Goal: Information Seeking & Learning: Check status

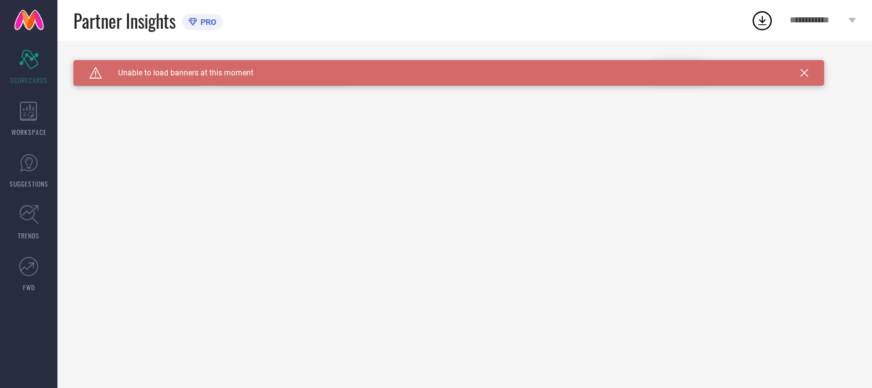
type input "All"
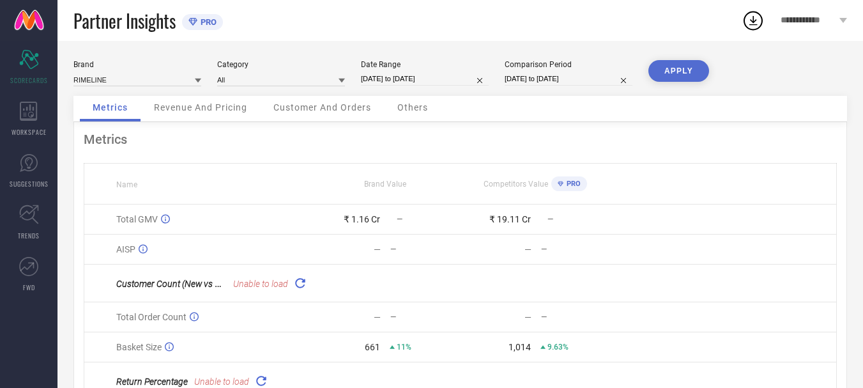
click at [330, 112] on span "Customer And Orders" at bounding box center [322, 107] width 98 height 10
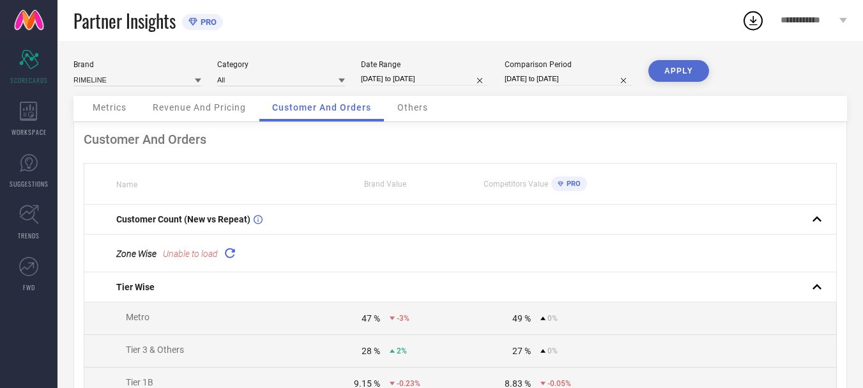
click at [416, 106] on span "Others" at bounding box center [412, 107] width 31 height 10
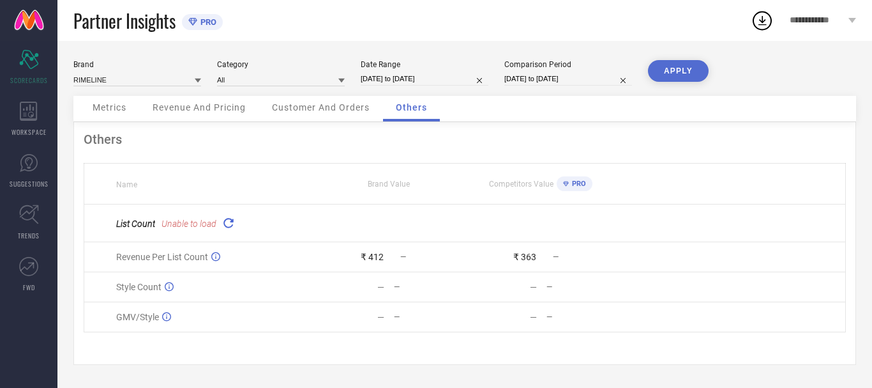
click at [207, 114] on div "Revenue And Pricing" at bounding box center [199, 109] width 119 height 26
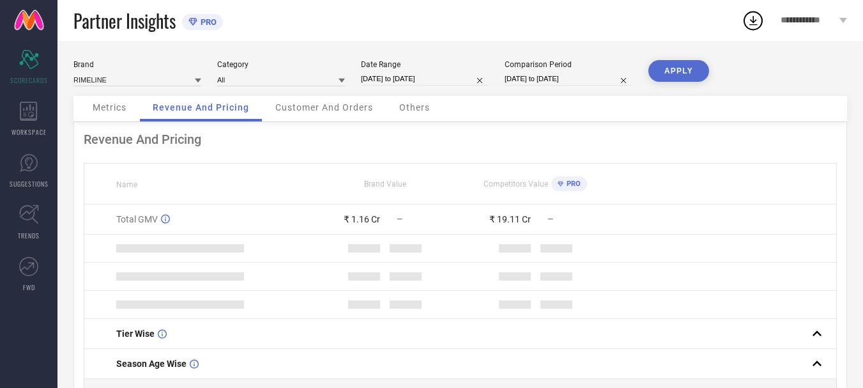
click at [114, 106] on span "Metrics" at bounding box center [110, 107] width 34 height 10
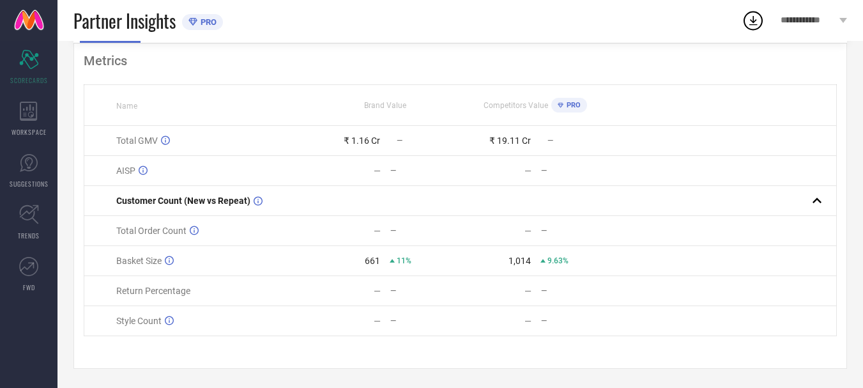
scroll to position [84, 0]
click at [26, 112] on icon at bounding box center [29, 111] width 18 height 19
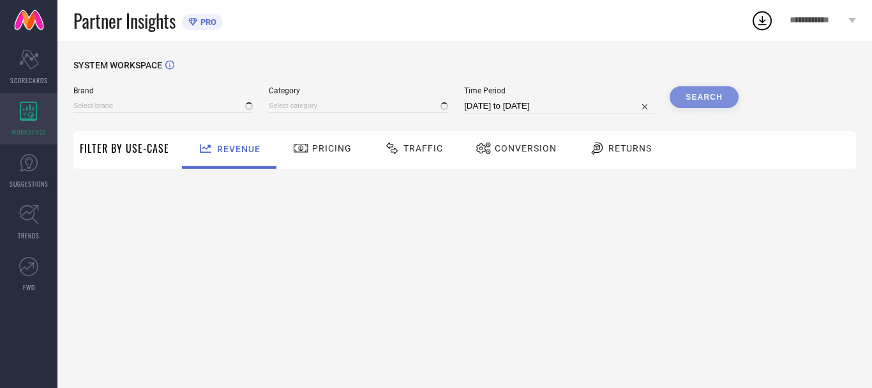
type input "RIMELINE"
type input "All"
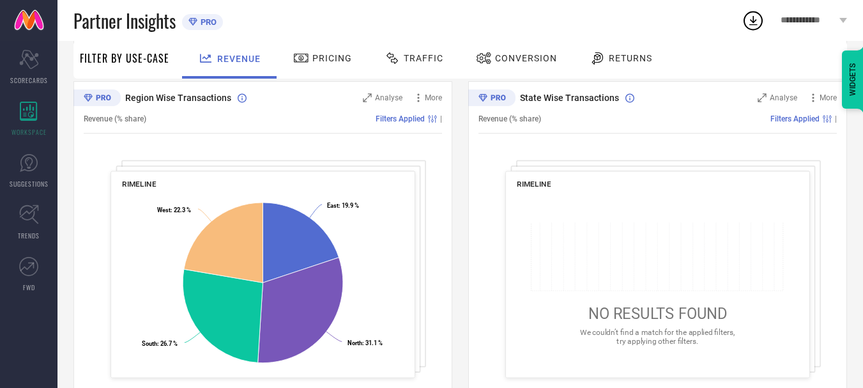
scroll to position [506, 0]
